Goal: Information Seeking & Learning: Learn about a topic

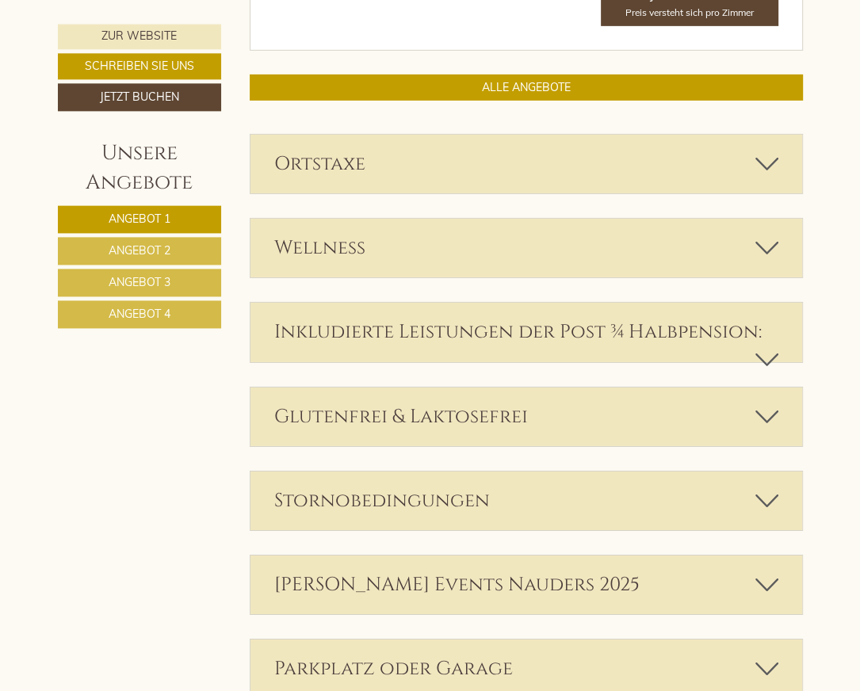
scroll to position [4016, 0]
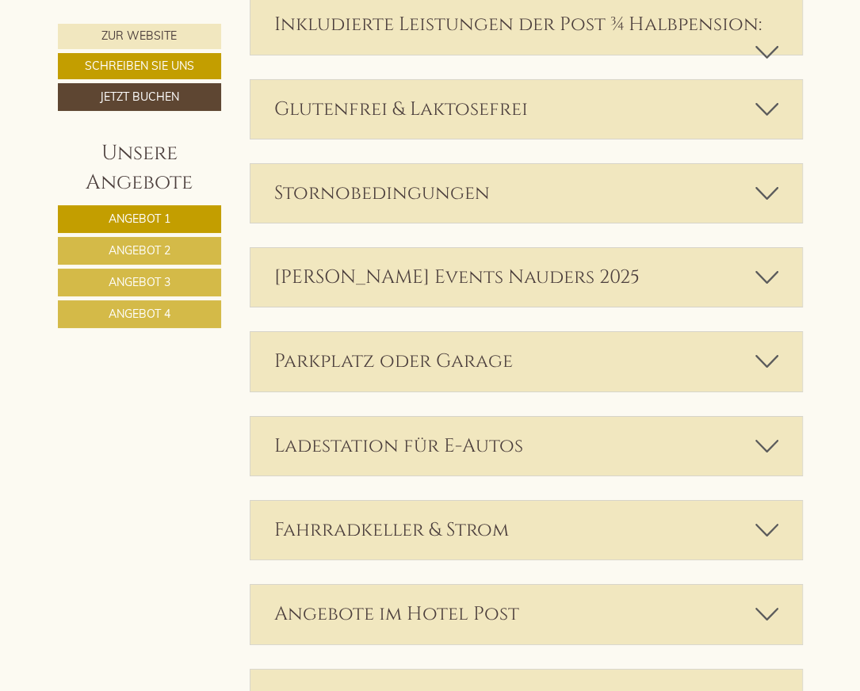
click at [453, 293] on div "[PERSON_NAME] Events Nauders 2025" at bounding box center [526, 277] width 552 height 59
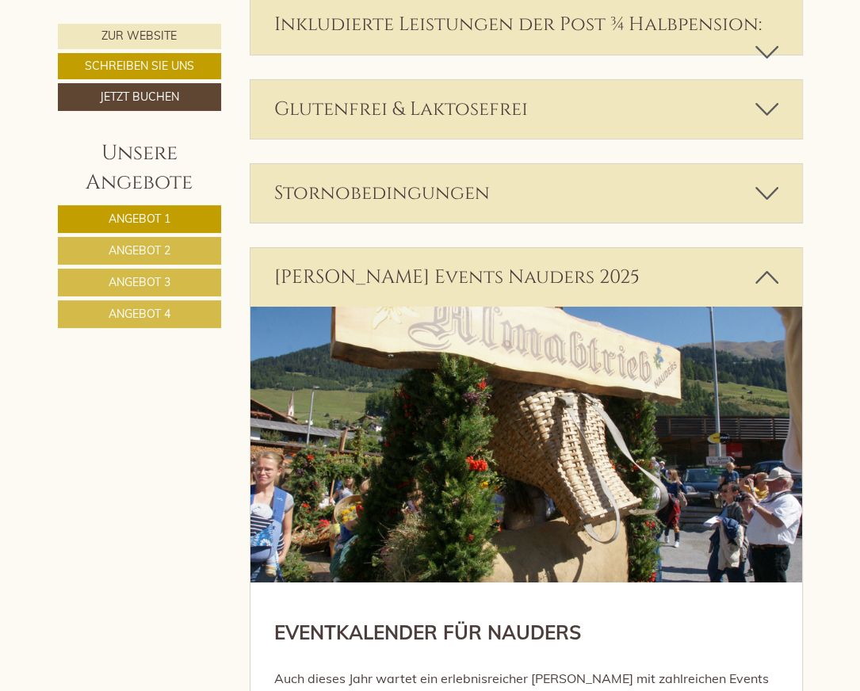
click at [767, 291] on icon at bounding box center [766, 277] width 23 height 27
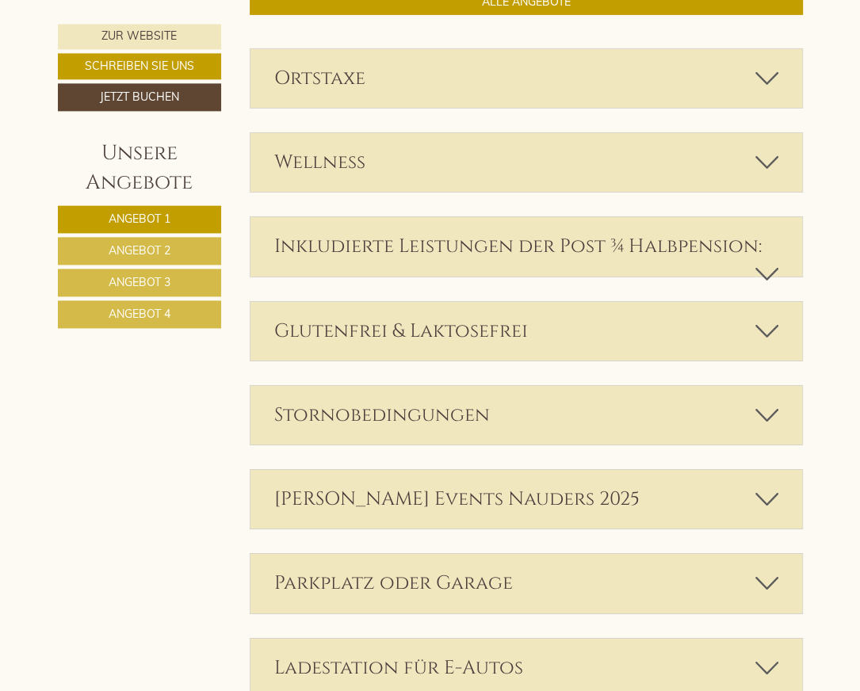
scroll to position [3766, 0]
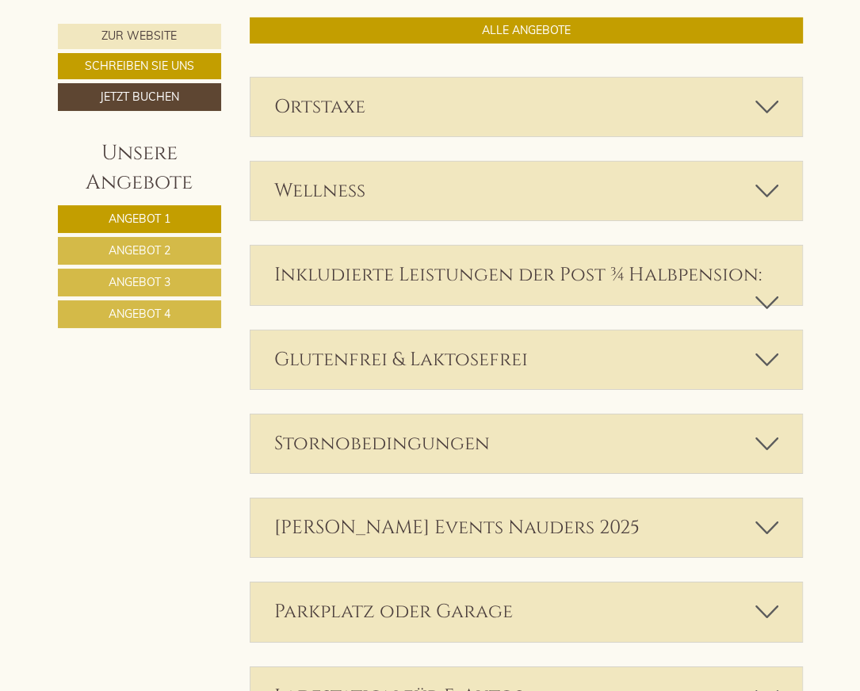
click at [746, 300] on div "Inkludierte Leistungen der Post ¾ Halbpension:" at bounding box center [526, 275] width 552 height 59
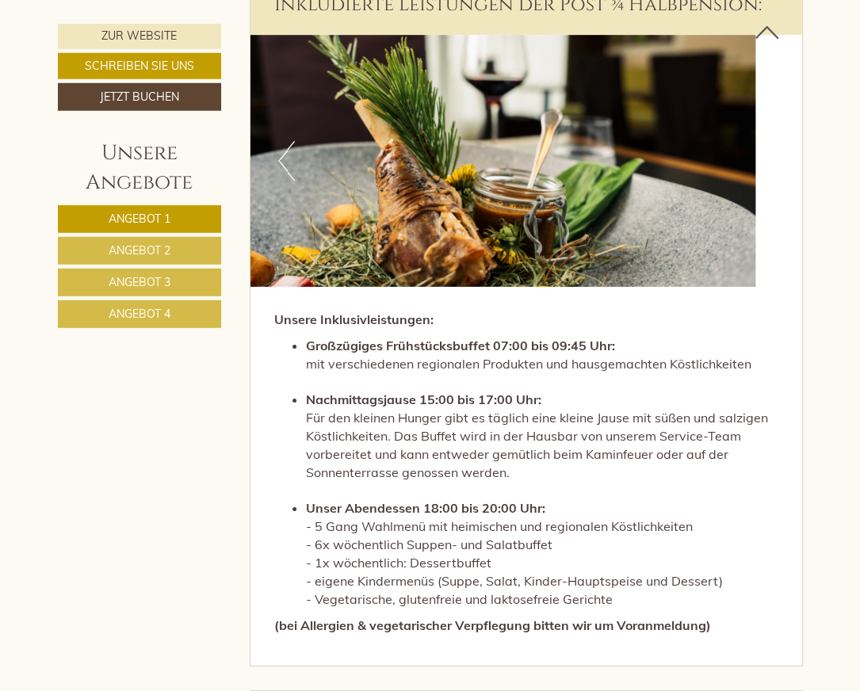
scroll to position [3849, 0]
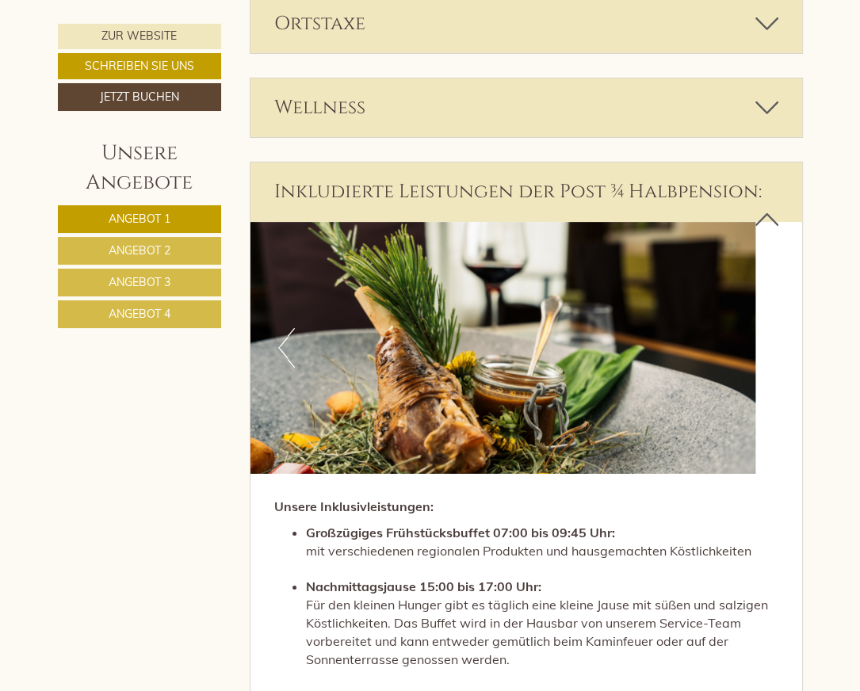
click at [769, 224] on icon at bounding box center [766, 219] width 23 height 27
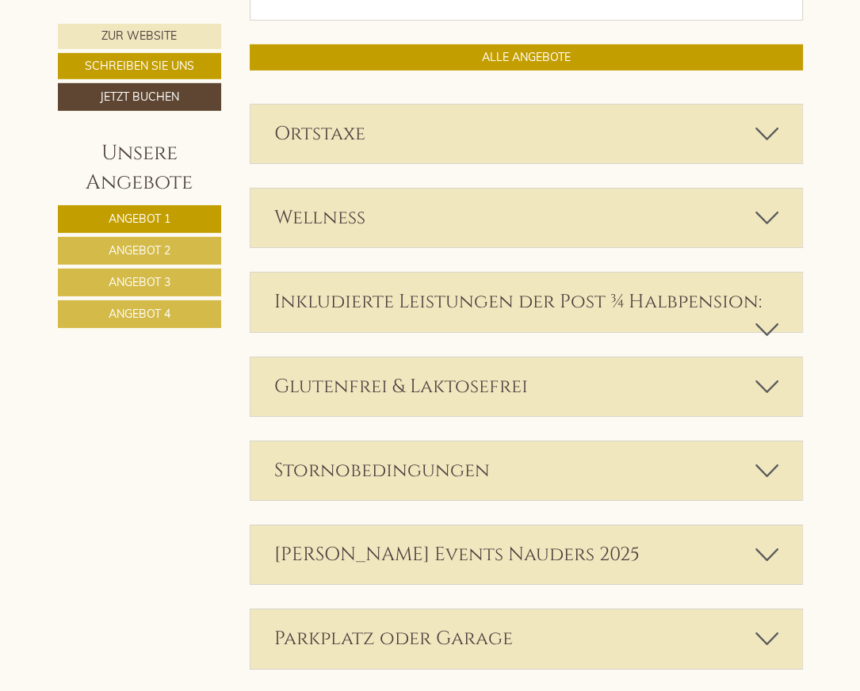
scroll to position [3682, 0]
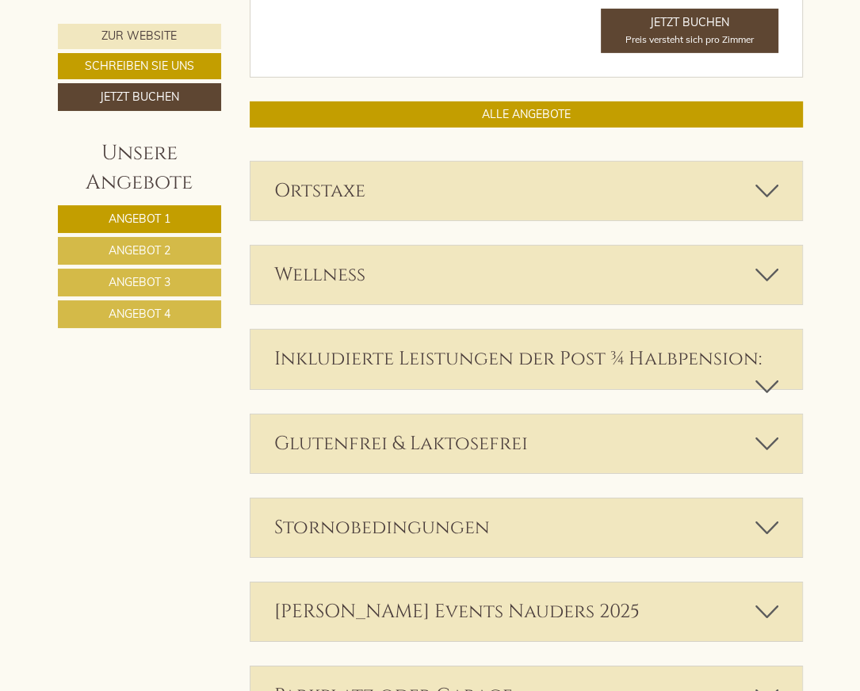
click at [385, 277] on div "Wellness" at bounding box center [526, 275] width 552 height 59
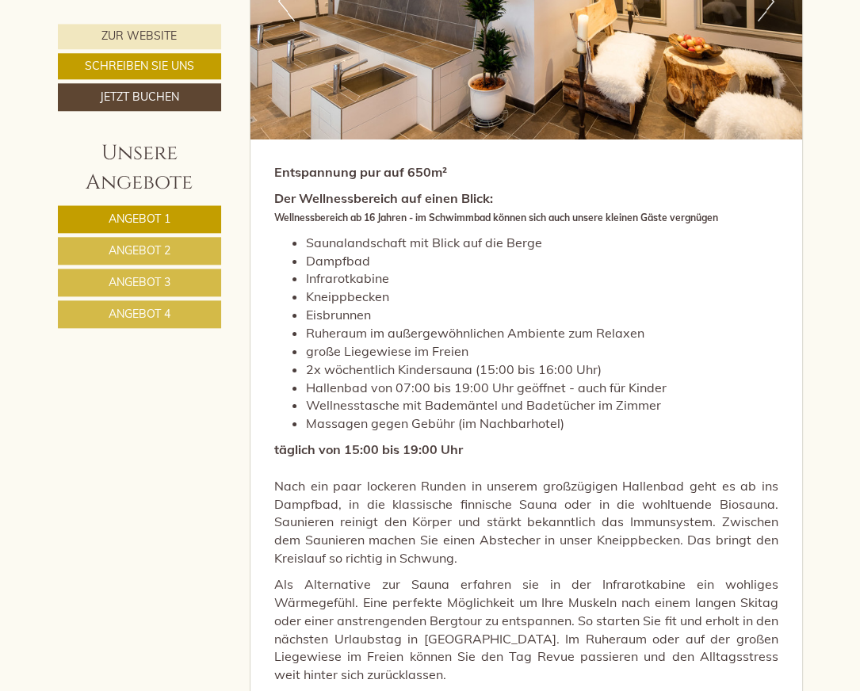
scroll to position [4100, 0]
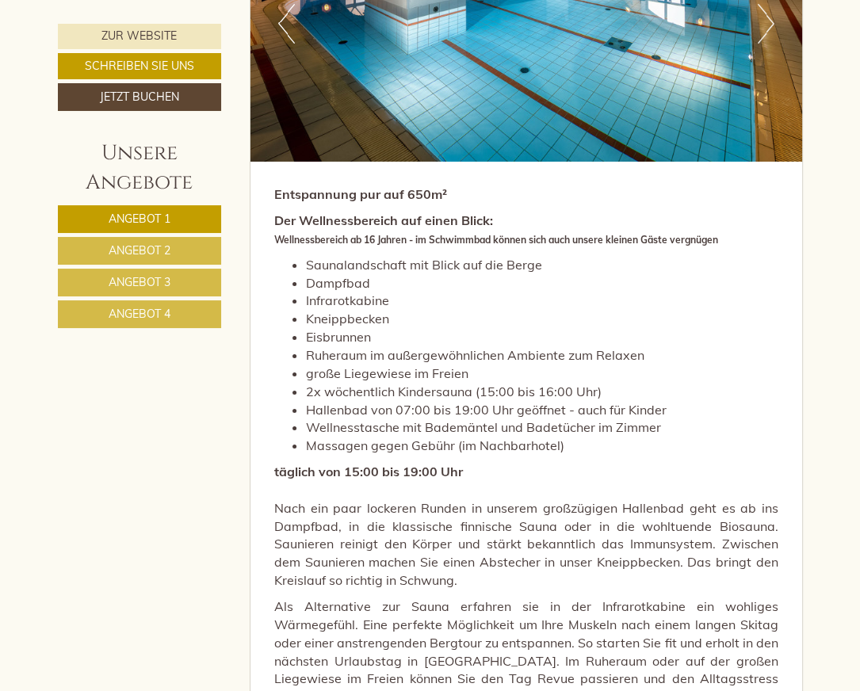
drag, startPoint x: 659, startPoint y: 442, endPoint x: 309, endPoint y: 443, distance: 349.5
click at [309, 437] on li "Wellnesstasche mit Bademäntel und Badetücher im Zimmer" at bounding box center [542, 427] width 472 height 18
copy li "Wellnesstasche mit Bademäntel und Badetücher im Zimmer"
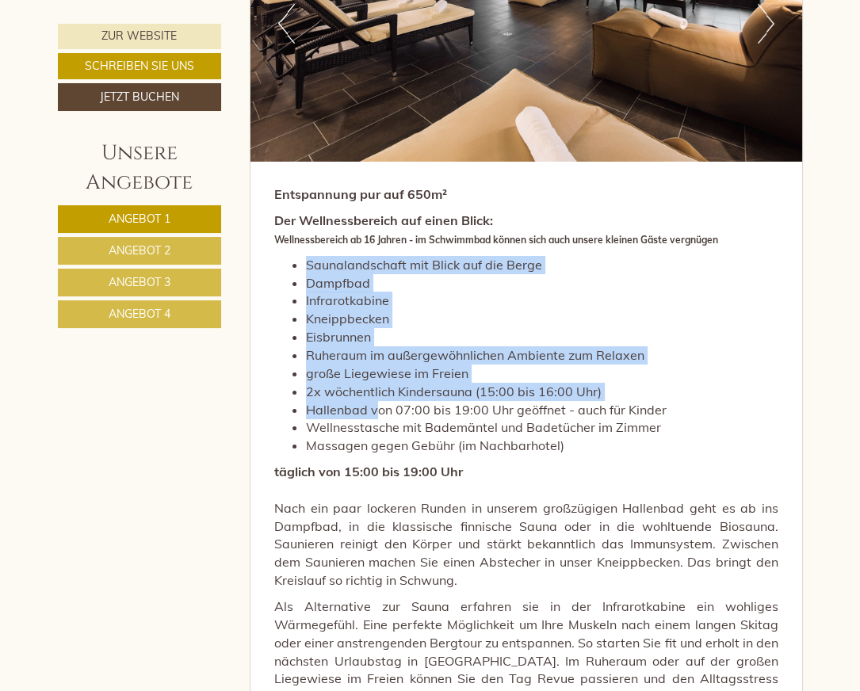
drag, startPoint x: 307, startPoint y: 282, endPoint x: 378, endPoint y: 423, distance: 158.1
click at [378, 423] on ul "Saunalandschaft mit Blick auf die Berge Dampfbad Infrarotkabine Kneippbecken Ei…" at bounding box center [526, 355] width 504 height 199
copy ul "Saunalandschaft mit Blick auf die Berge Dampfbad Infrarotkabine Kneippbecken Ei…"
